Goal: Find specific page/section: Find specific page/section

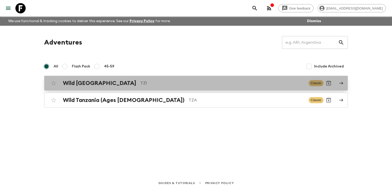
click at [86, 84] on h2 "Wild [GEOGRAPHIC_DATA]" at bounding box center [99, 83] width 73 height 7
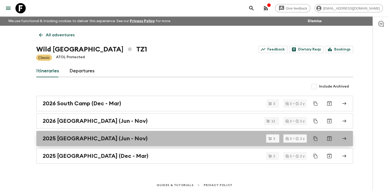
click at [75, 137] on h2 "2025 [GEOGRAPHIC_DATA] (Jun - Nov)" at bounding box center [95, 138] width 105 height 7
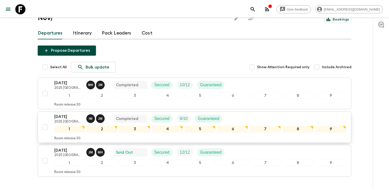
scroll to position [51, 0]
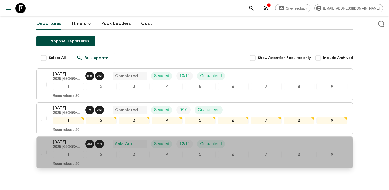
click at [69, 138] on p "[DATE]" at bounding box center [67, 141] width 28 height 6
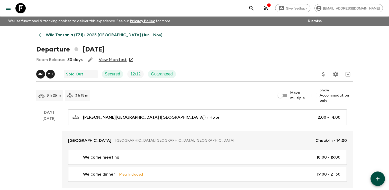
click at [109, 59] on link "View Manifest" at bounding box center [113, 59] width 28 height 5
